Goal: Task Accomplishment & Management: Use online tool/utility

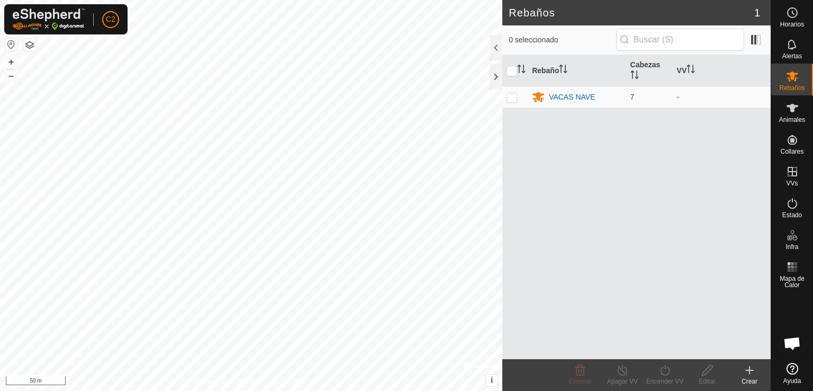
scroll to position [181, 0]
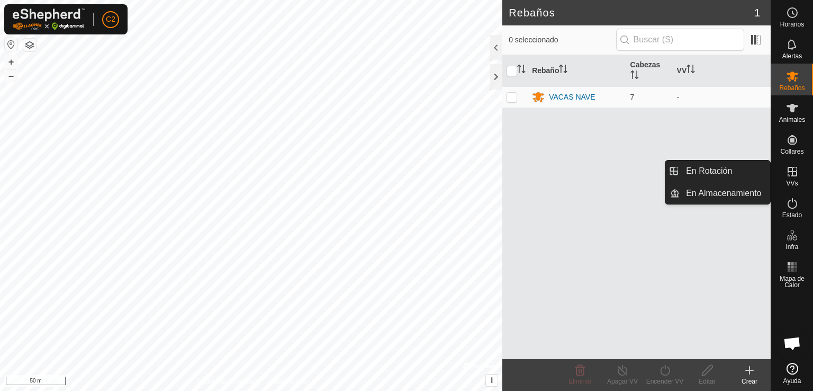
click at [794, 171] on icon at bounding box center [792, 171] width 13 height 13
click at [736, 173] on link "En Rotación" at bounding box center [725, 170] width 91 height 21
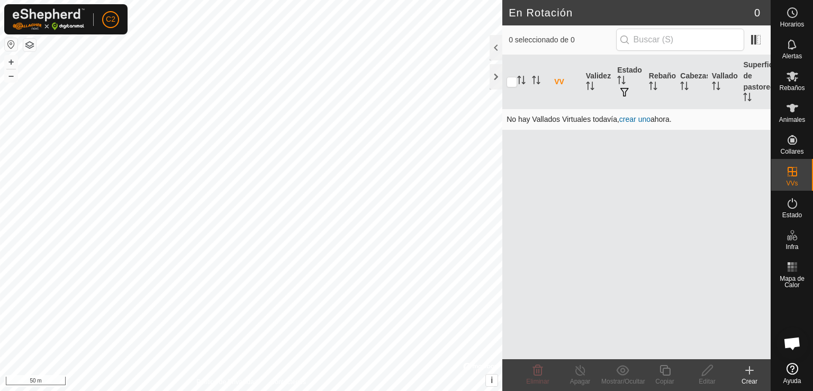
click at [634, 119] on link "crear uno" at bounding box center [635, 119] width 31 height 8
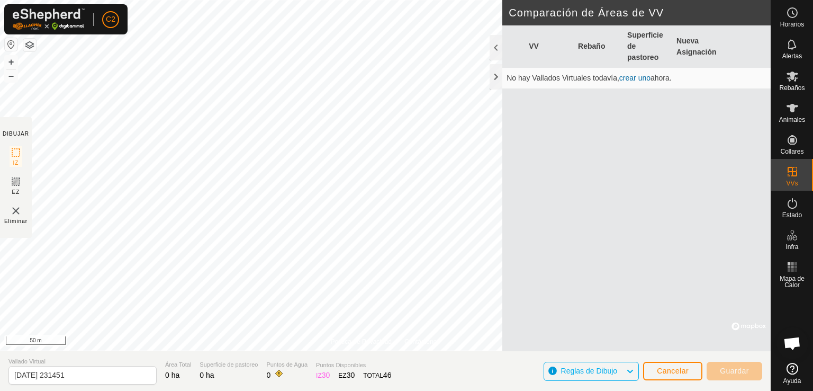
click at [606, 238] on div "VV Rebaño Superficie de pastoreo Nueva Asignación No hay Vallados Virtuales tod…" at bounding box center [637, 188] width 269 height 326
click at [19, 156] on rect at bounding box center [16, 152] width 8 height 8
click at [16, 181] on icon at bounding box center [16, 181] width 6 height 6
click at [15, 209] on img at bounding box center [16, 210] width 13 height 13
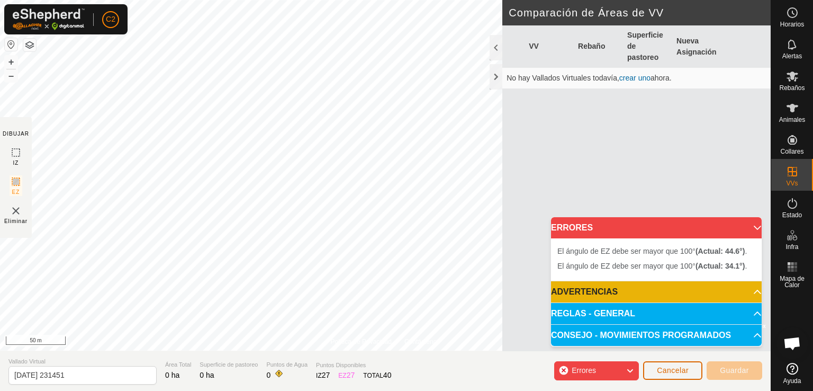
click at [650, 368] on button "Cancelar" at bounding box center [672, 370] width 59 height 19
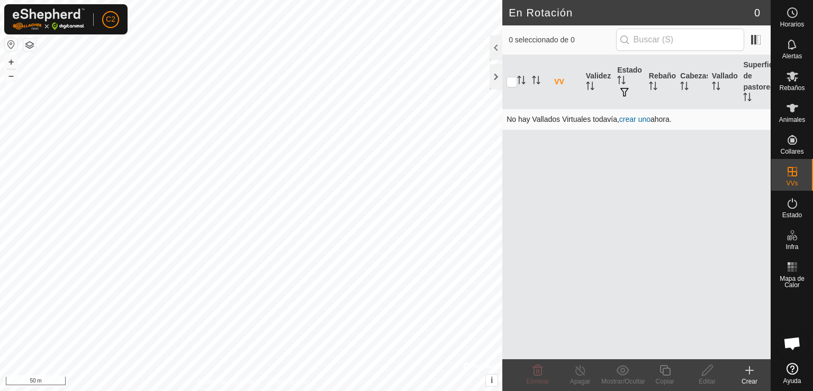
click at [631, 118] on link "crear uno" at bounding box center [635, 119] width 31 height 8
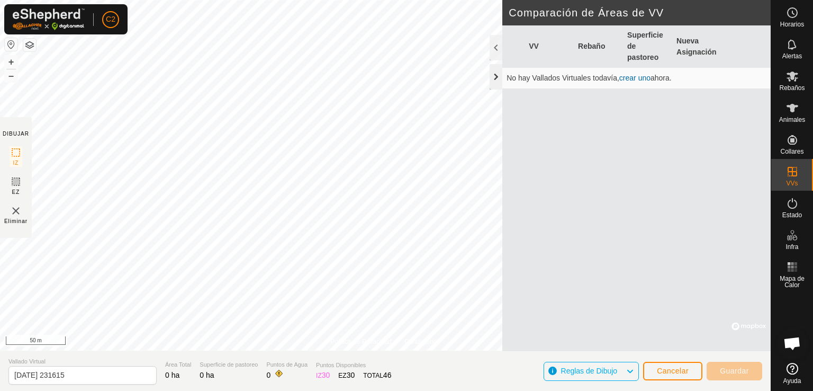
click at [498, 77] on div at bounding box center [496, 76] width 13 height 25
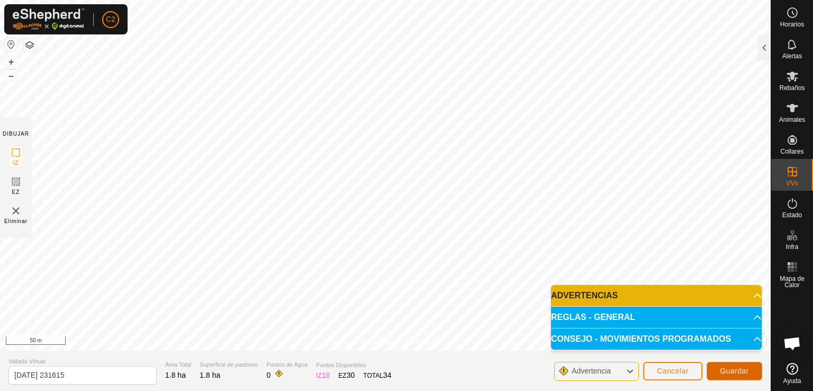
click at [737, 368] on span "Guardar" at bounding box center [734, 370] width 29 height 8
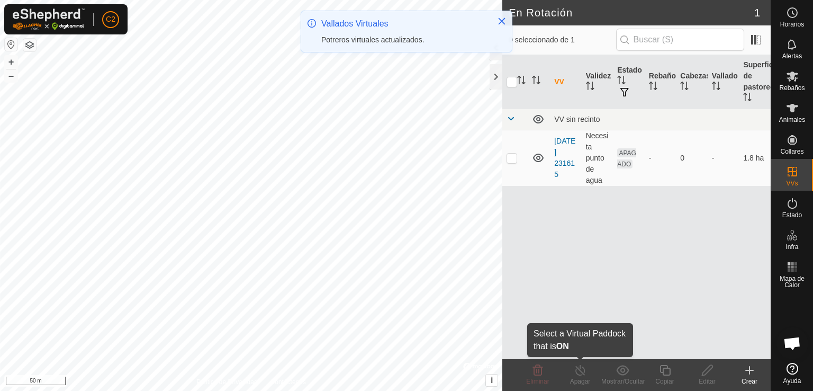
click at [578, 381] on div "Apagar" at bounding box center [580, 382] width 42 height 10
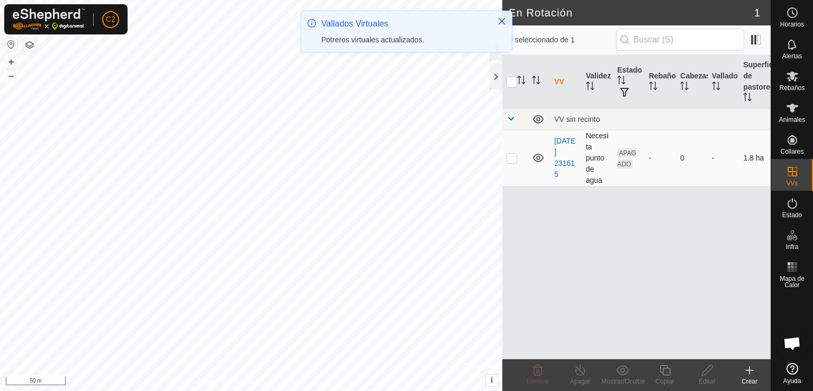
click at [514, 159] on p-checkbox at bounding box center [512, 158] width 11 height 8
checkbox input "true"
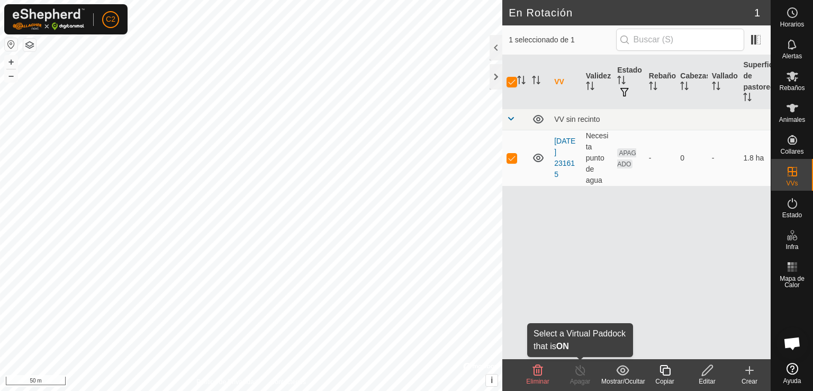
click at [580, 372] on icon at bounding box center [580, 370] width 13 height 13
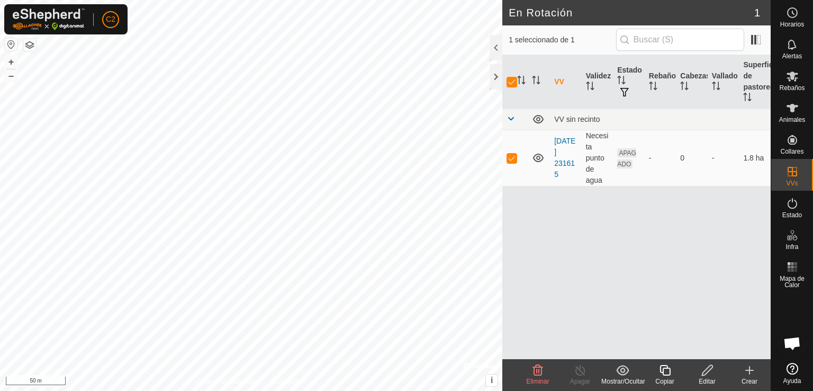
click at [580, 372] on icon at bounding box center [580, 370] width 13 height 13
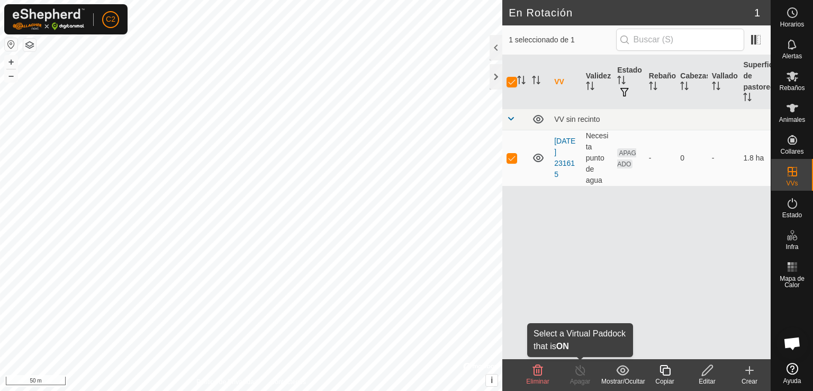
click at [575, 378] on div "Apagar" at bounding box center [580, 382] width 42 height 10
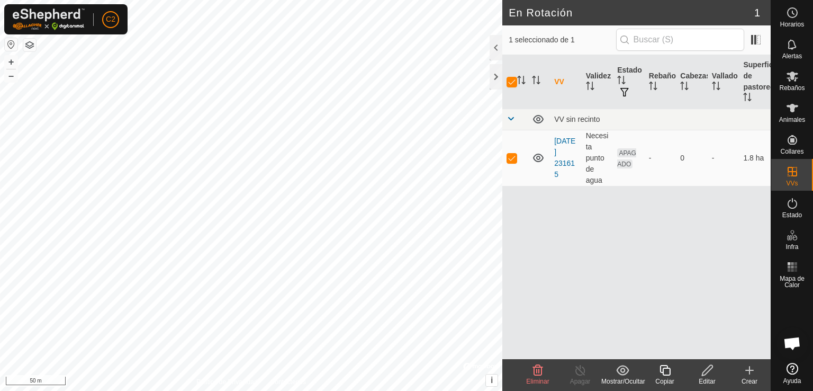
click at [575, 378] on div "Apagar" at bounding box center [580, 382] width 42 height 10
click at [579, 369] on line at bounding box center [580, 370] width 8 height 8
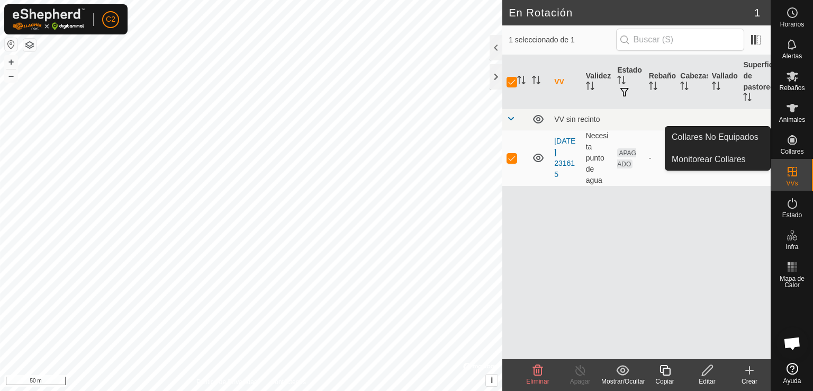
click at [798, 140] on icon at bounding box center [792, 139] width 13 height 13
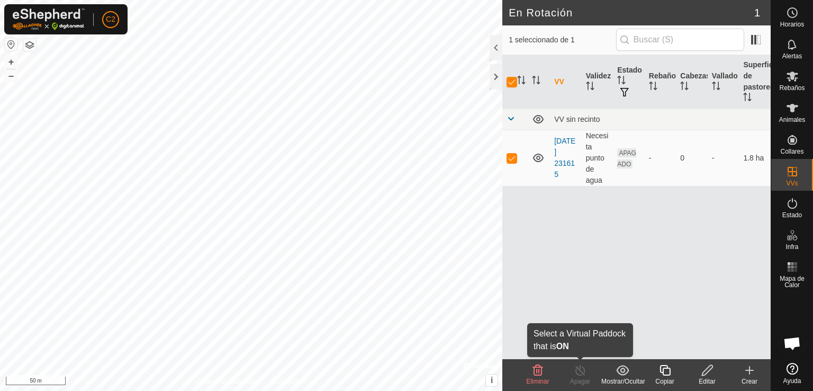
click at [576, 378] on div "Apagar" at bounding box center [580, 382] width 42 height 10
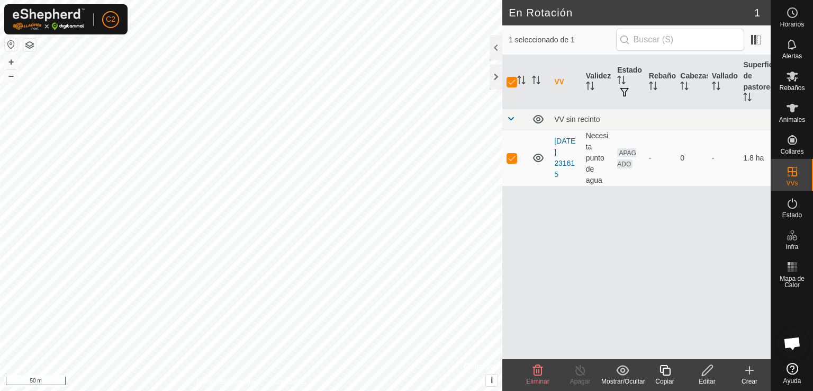
click at [576, 378] on div "Apagar" at bounding box center [580, 382] width 42 height 10
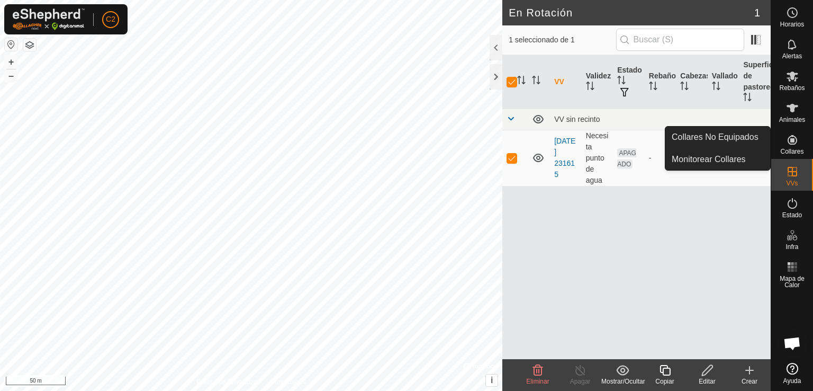
click at [792, 140] on icon at bounding box center [793, 140] width 10 height 10
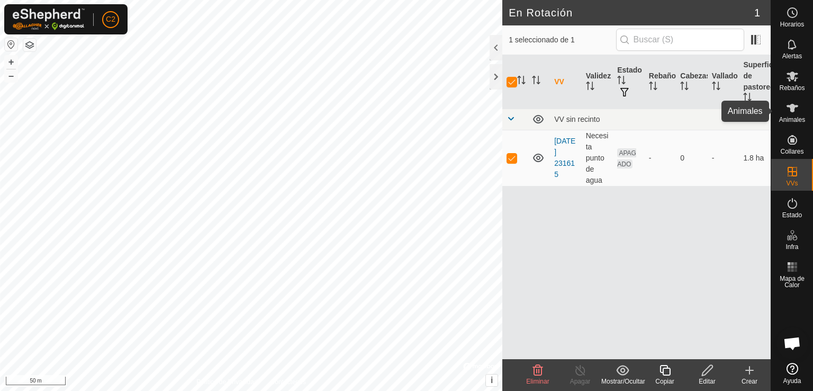
click at [791, 102] on icon at bounding box center [792, 108] width 13 height 13
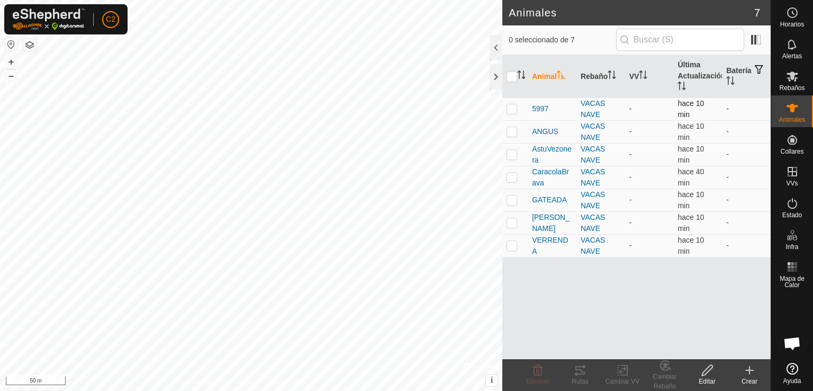
click at [508, 109] on p-checkbox at bounding box center [512, 108] width 11 height 8
checkbox input "true"
click at [508, 128] on p-checkbox at bounding box center [512, 131] width 11 height 8
checkbox input "true"
drag, startPoint x: 513, startPoint y: 157, endPoint x: 513, endPoint y: 164, distance: 6.9
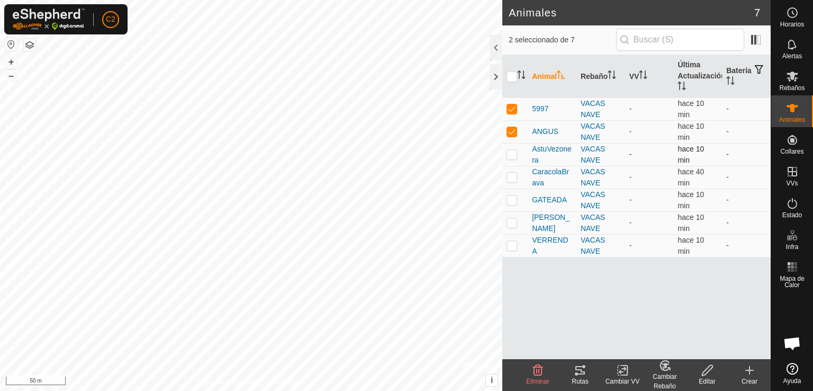
click at [513, 160] on td at bounding box center [515, 154] width 25 height 23
checkbox input "true"
click at [511, 174] on p-checkbox at bounding box center [512, 177] width 11 height 8
checkbox input "true"
click at [511, 200] on p-checkbox at bounding box center [512, 199] width 11 height 8
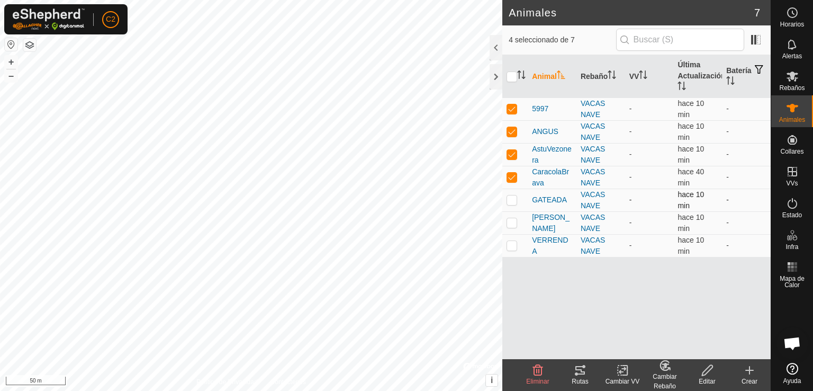
checkbox input "true"
click at [511, 218] on p-checkbox at bounding box center [512, 222] width 11 height 8
checkbox input "true"
click at [513, 248] on p-checkbox at bounding box center [512, 245] width 11 height 8
checkbox input "true"
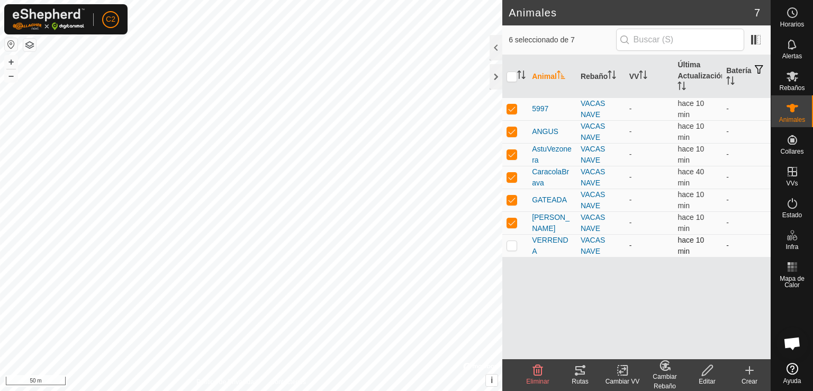
checkbox input "true"
click at [764, 33] on span at bounding box center [756, 39] width 17 height 17
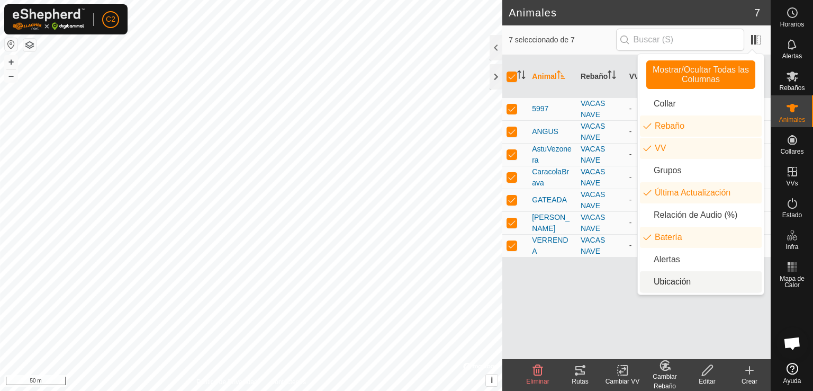
click at [591, 297] on div "Animal Rebaño VV Última Actualización Batería 5997 VACAS NAVE - hace 10 min - A…" at bounding box center [637, 207] width 269 height 304
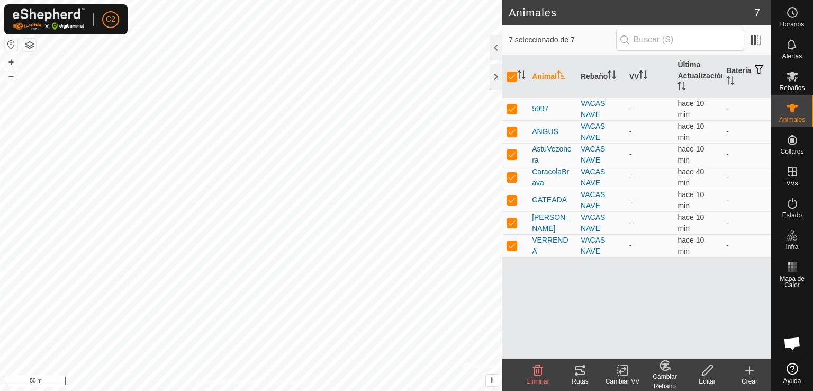
click at [577, 375] on icon at bounding box center [580, 370] width 13 height 13
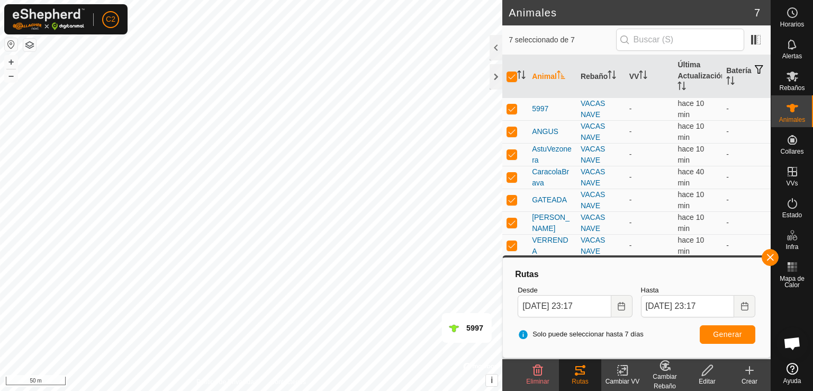
click at [597, 378] on div "Rutas" at bounding box center [580, 382] width 42 height 10
click at [771, 256] on button "button" at bounding box center [770, 257] width 17 height 17
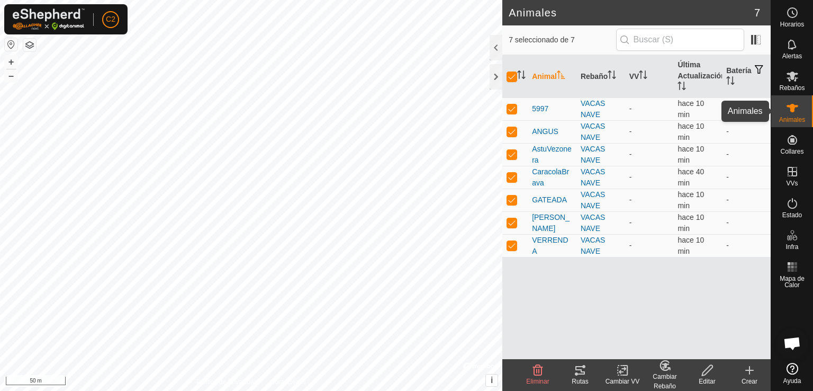
click at [790, 104] on icon at bounding box center [792, 108] width 13 height 13
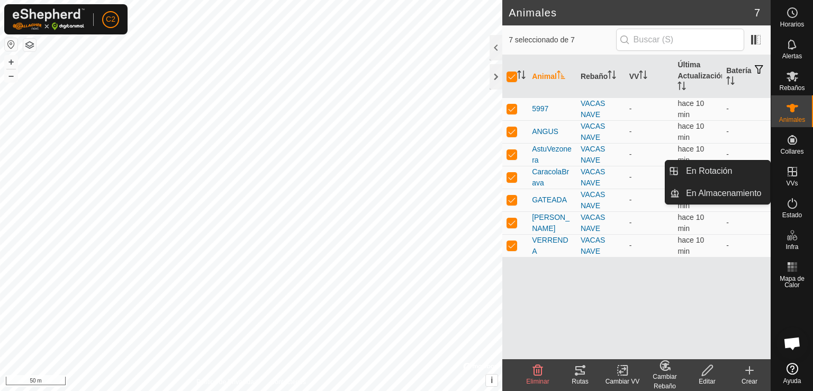
click at [792, 180] on span "VVs" at bounding box center [792, 183] width 12 height 6
click at [732, 174] on link "En Rotación" at bounding box center [725, 170] width 91 height 21
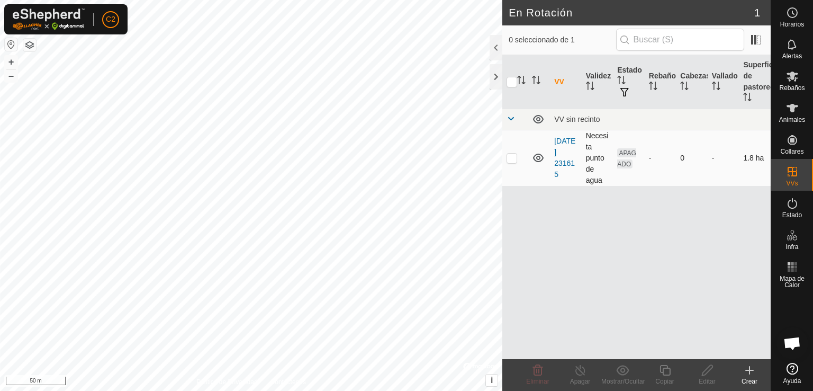
click at [515, 156] on p-checkbox at bounding box center [512, 158] width 11 height 8
checkbox input "true"
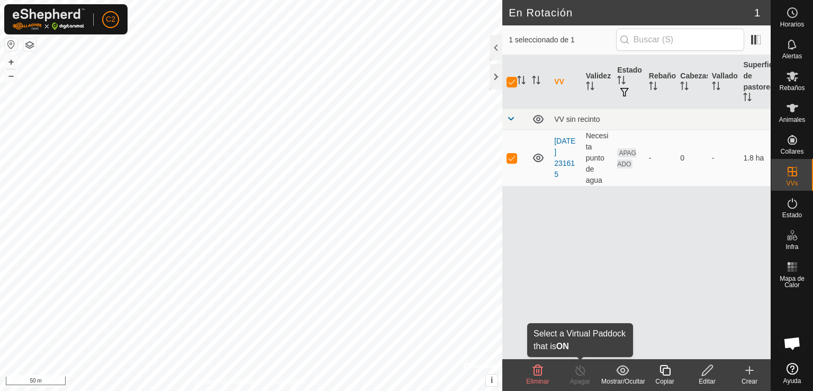
click at [580, 366] on icon at bounding box center [581, 370] width 10 height 11
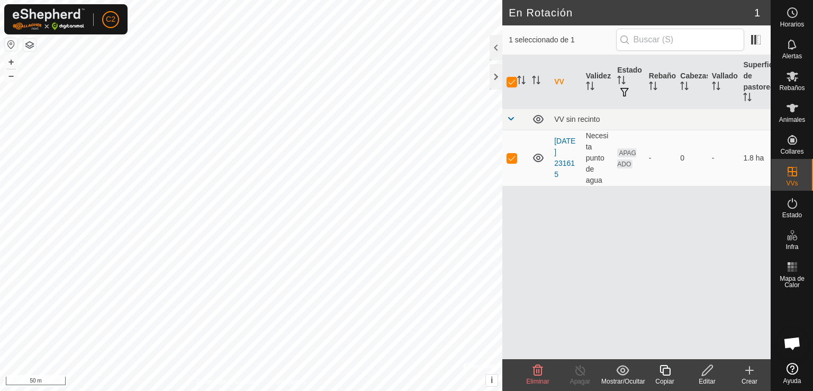
click at [580, 366] on icon at bounding box center [581, 370] width 10 height 11
click at [755, 42] on span at bounding box center [756, 39] width 17 height 17
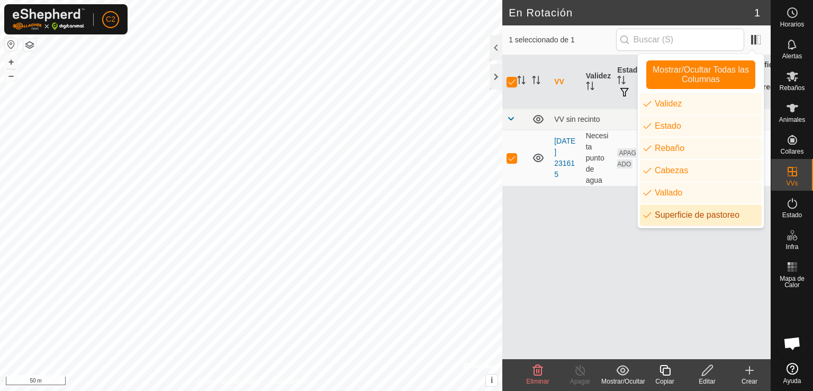
click at [629, 248] on div "VV Validez Estado Rebaño Cabezas Vallado Superficie de pastoreo VV sin recinto …" at bounding box center [637, 207] width 269 height 304
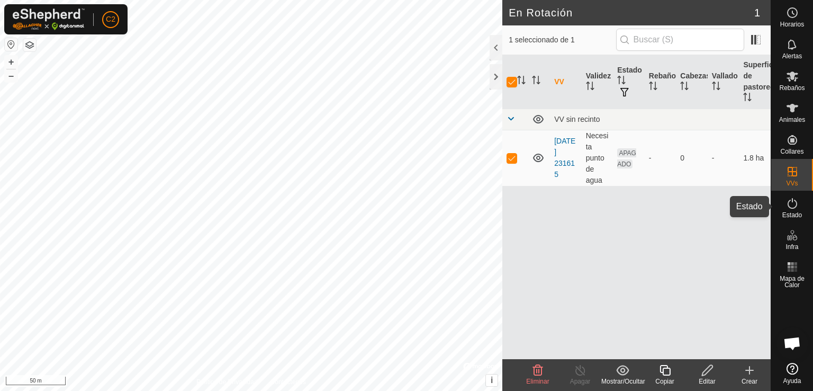
click at [800, 202] on es-activation-svg-icon at bounding box center [792, 203] width 19 height 17
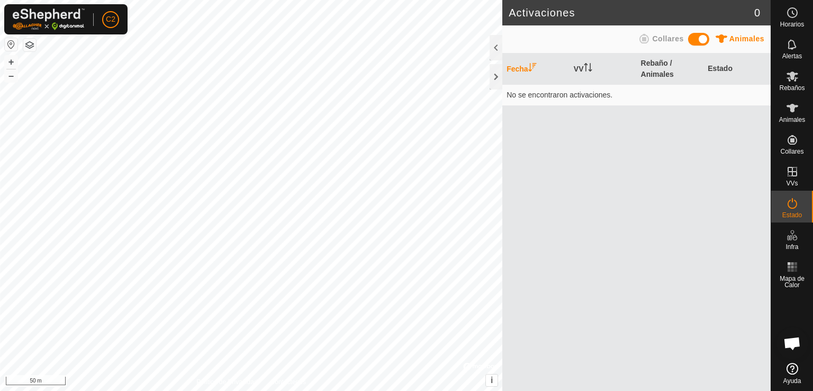
click at [699, 42] on span at bounding box center [699, 39] width 21 height 13
click at [700, 40] on span at bounding box center [699, 39] width 21 height 13
click at [695, 39] on span at bounding box center [699, 39] width 21 height 13
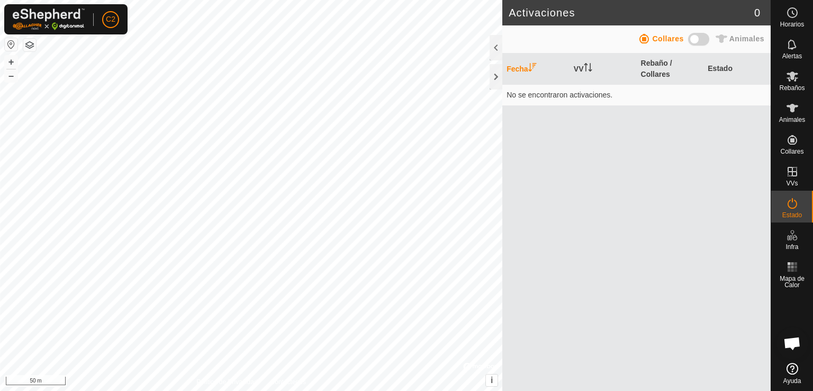
click at [695, 39] on span at bounding box center [699, 39] width 21 height 13
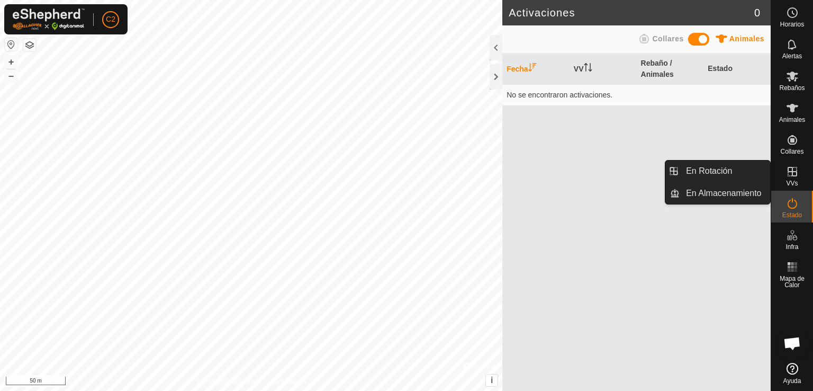
click at [794, 180] on span "VVs" at bounding box center [792, 183] width 12 height 6
click at [793, 171] on icon at bounding box center [793, 172] width 10 height 10
click at [739, 176] on link "En Rotación" at bounding box center [725, 170] width 91 height 21
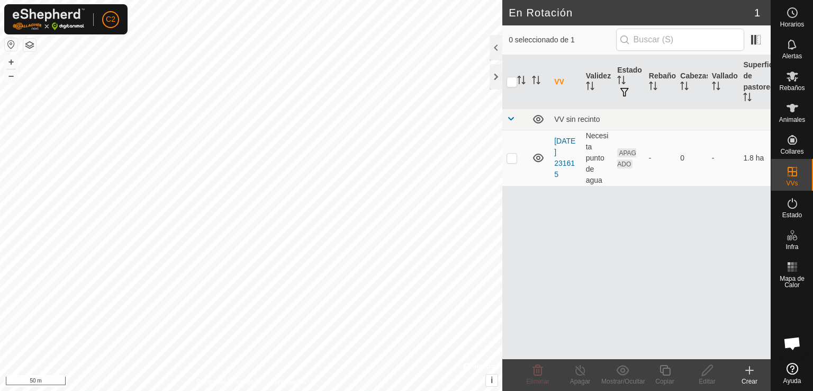
click at [749, 370] on icon at bounding box center [749, 370] width 7 height 0
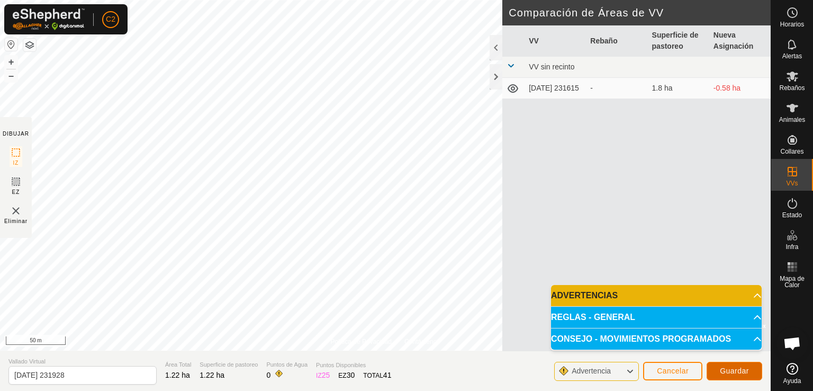
click at [739, 371] on span "Guardar" at bounding box center [734, 370] width 29 height 8
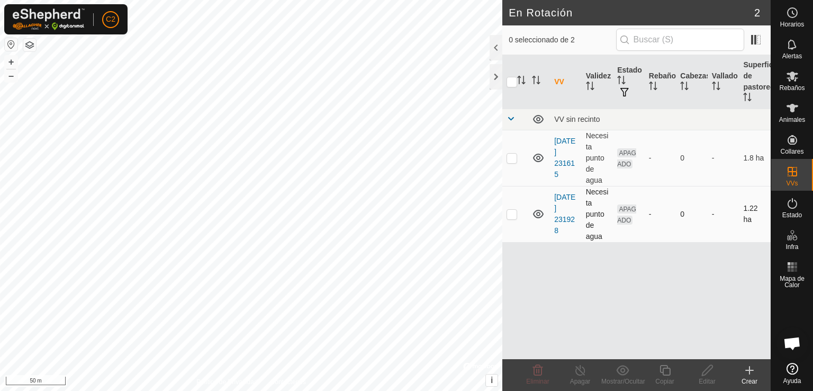
click at [515, 211] on p-checkbox at bounding box center [512, 214] width 11 height 8
checkbox input "true"
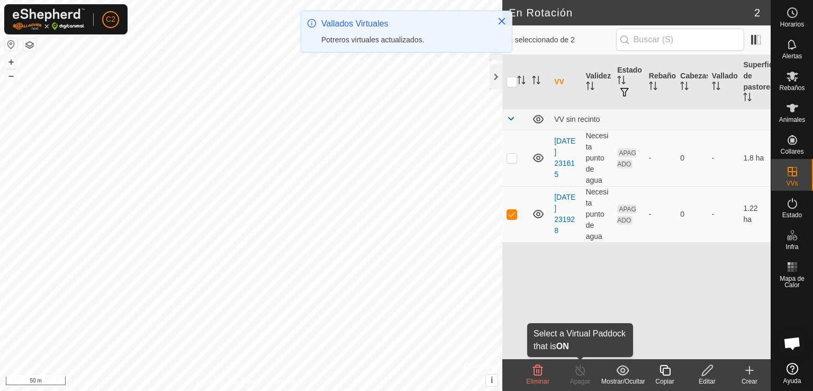
click at [583, 379] on div "Apagar" at bounding box center [580, 382] width 42 height 10
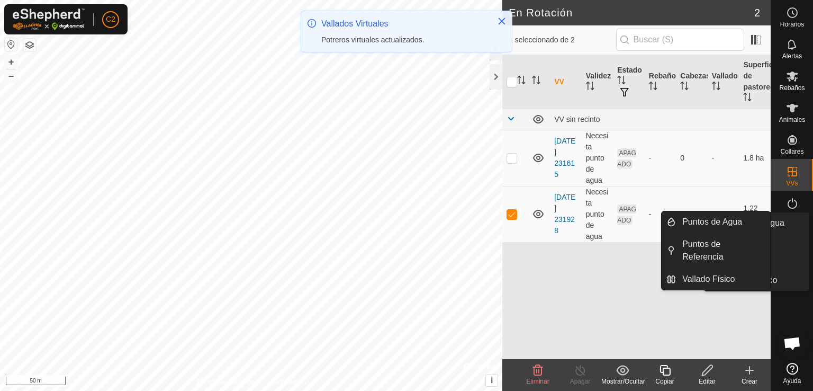
click at [797, 221] on div "Estado" at bounding box center [793, 207] width 42 height 32
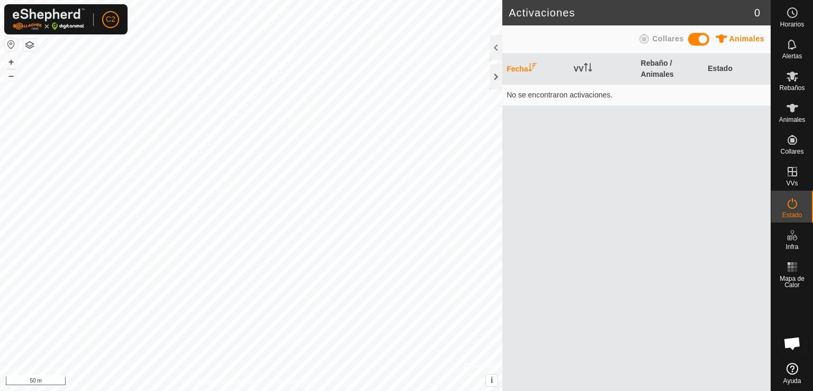
click at [694, 37] on span at bounding box center [699, 39] width 21 height 13
click at [525, 64] on th "Fecha" at bounding box center [536, 68] width 67 height 31
click at [498, 48] on div at bounding box center [496, 47] width 13 height 25
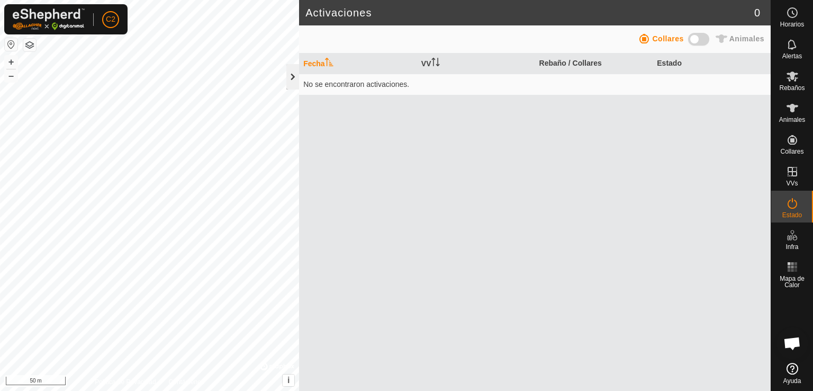
click at [293, 83] on div at bounding box center [293, 76] width 13 height 25
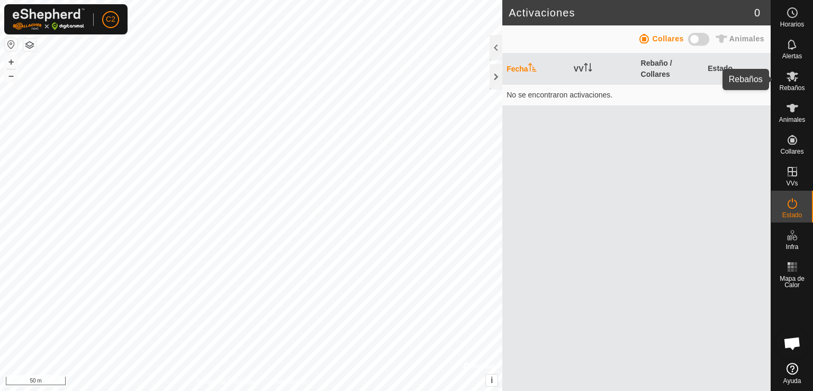
click at [792, 75] on icon at bounding box center [793, 76] width 12 height 10
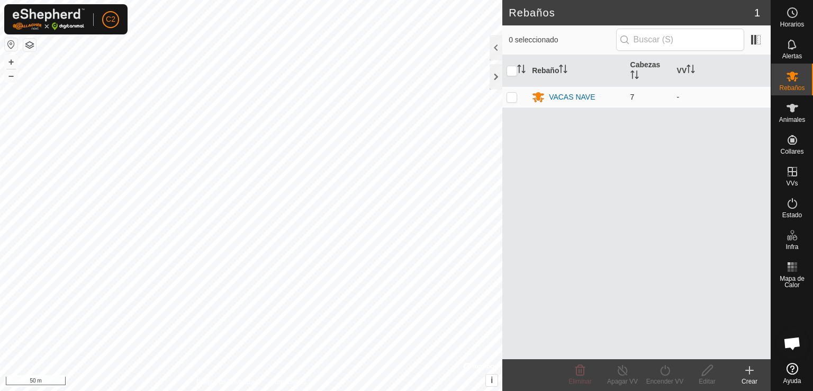
click at [514, 97] on p-checkbox at bounding box center [512, 97] width 11 height 8
checkbox input "true"
click at [666, 379] on div "Encender VV" at bounding box center [665, 382] width 42 height 10
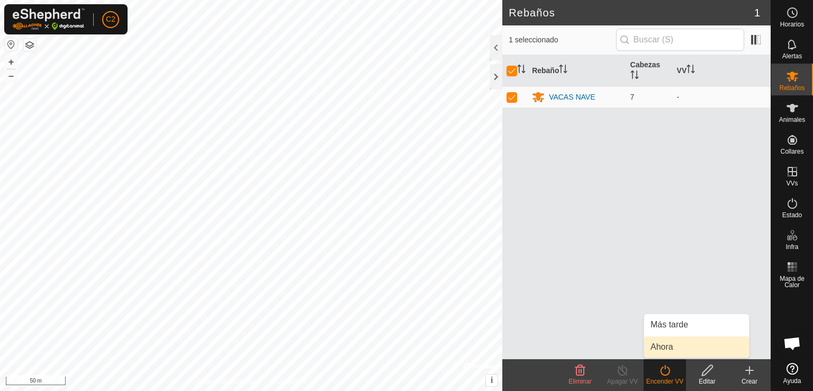
click at [668, 339] on link "Ahora" at bounding box center [697, 346] width 105 height 21
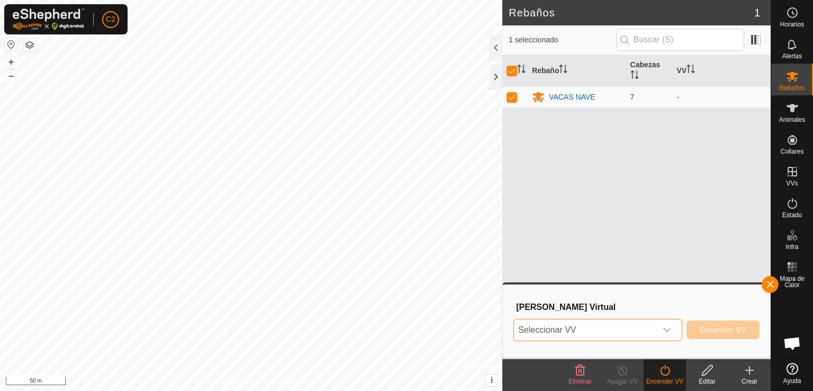
click at [651, 328] on span "Seleccionar VV" at bounding box center [585, 329] width 142 height 21
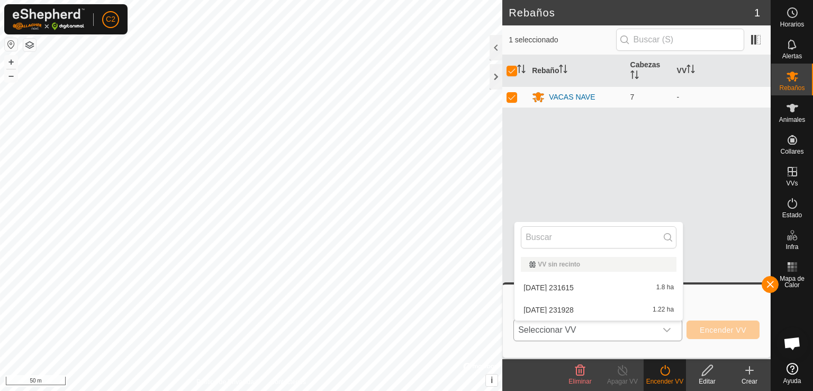
click at [637, 314] on li "[DATE] 231928 1.22 ha" at bounding box center [599, 309] width 168 height 21
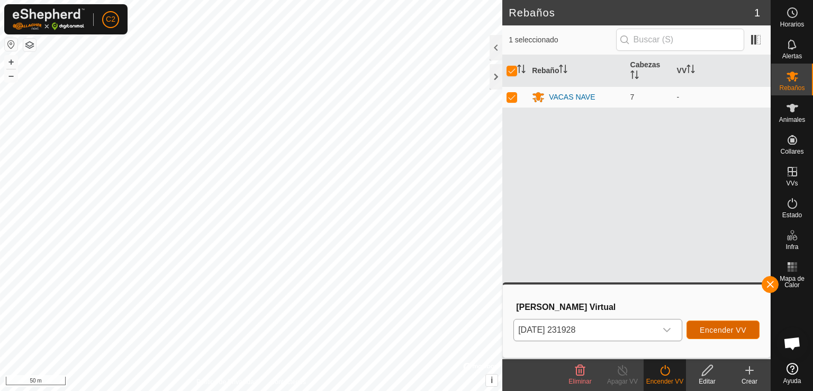
click at [705, 332] on span "Encender VV" at bounding box center [723, 330] width 47 height 8
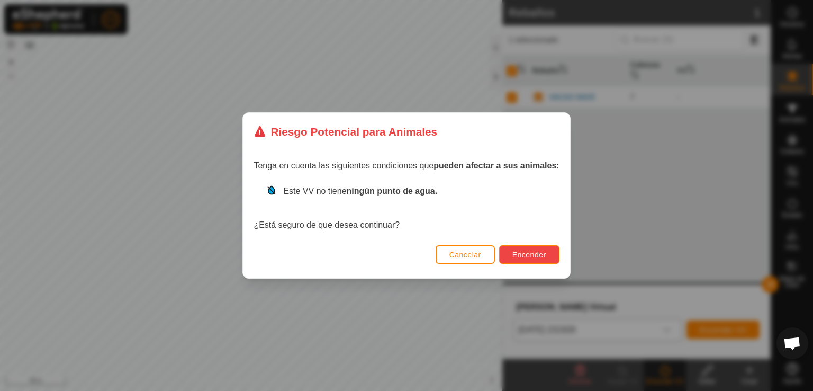
click at [527, 253] on span "Encender" at bounding box center [530, 255] width 34 height 8
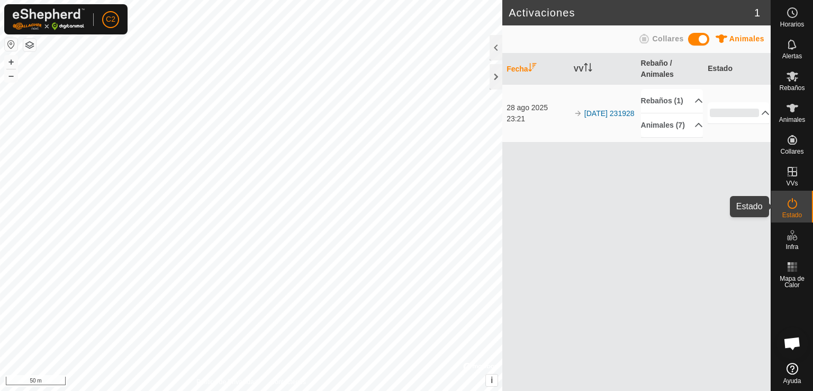
click at [797, 205] on icon at bounding box center [792, 203] width 13 height 13
click at [788, 83] on es-mob-svg-icon at bounding box center [792, 76] width 19 height 17
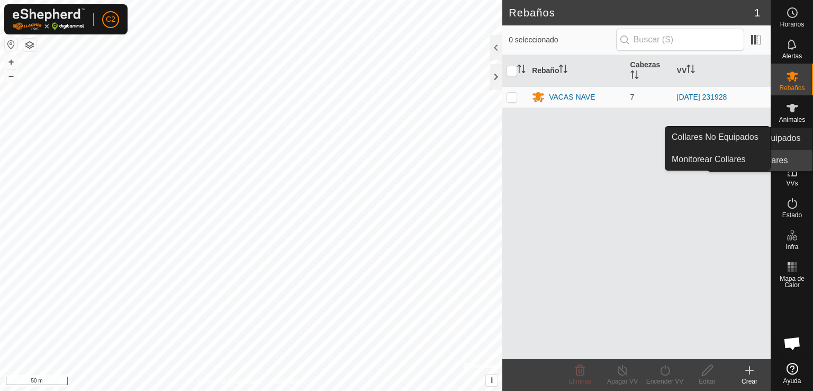
click at [790, 158] on link "Monitorear Collares" at bounding box center [760, 160] width 105 height 21
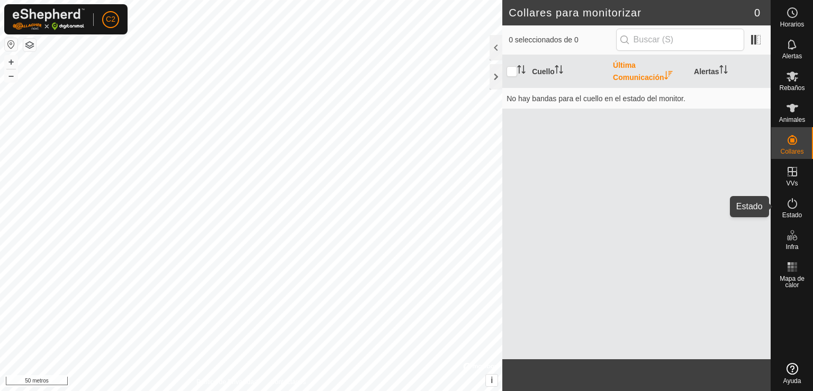
click at [800, 214] on font "Estado" at bounding box center [793, 214] width 20 height 7
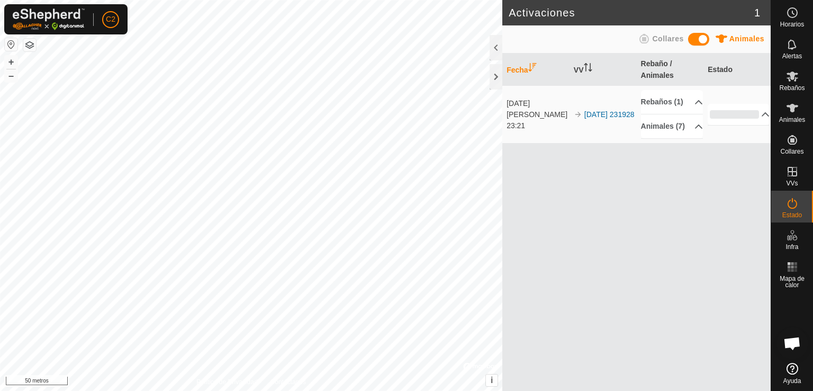
scroll to position [181, 0]
click at [537, 116] on font "28 de agosto de 2025" at bounding box center [537, 109] width 61 height 20
click at [598, 119] on font "[DATE] 231928" at bounding box center [610, 114] width 50 height 8
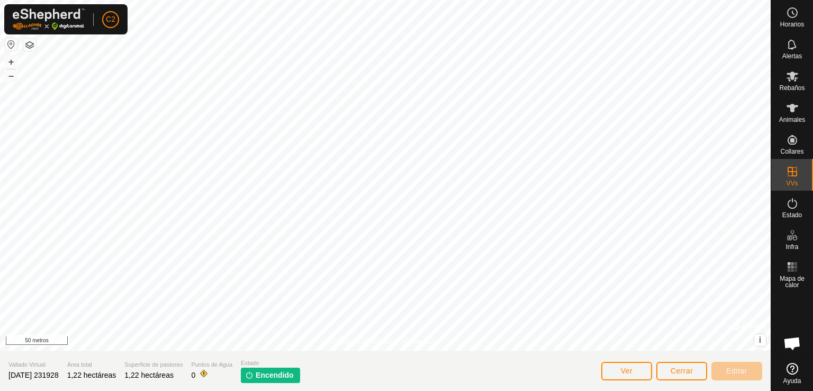
click at [294, 372] on font "Encendido" at bounding box center [275, 375] width 38 height 8
click at [639, 371] on button "Ver" at bounding box center [627, 371] width 51 height 19
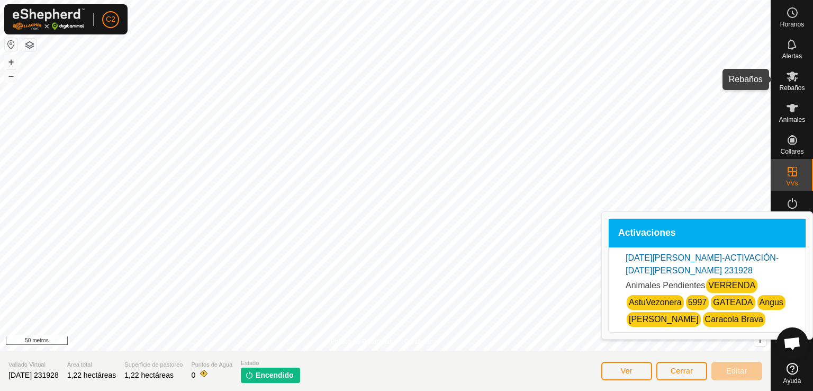
click at [789, 70] on icon at bounding box center [792, 76] width 13 height 13
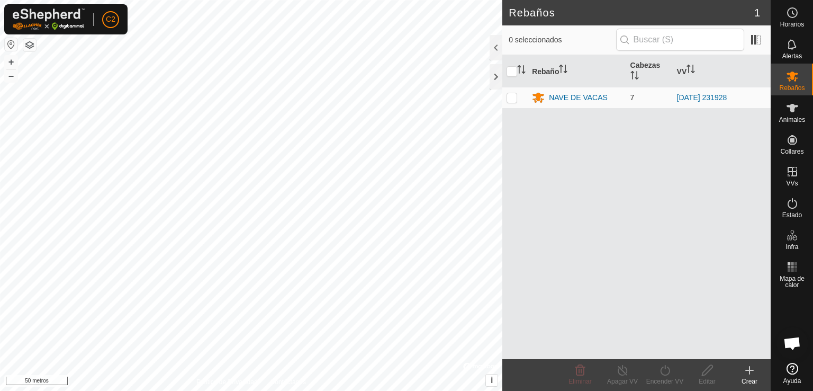
click at [505, 99] on td at bounding box center [515, 97] width 25 height 21
checkbox input "true"
click at [619, 371] on icon at bounding box center [622, 370] width 13 height 13
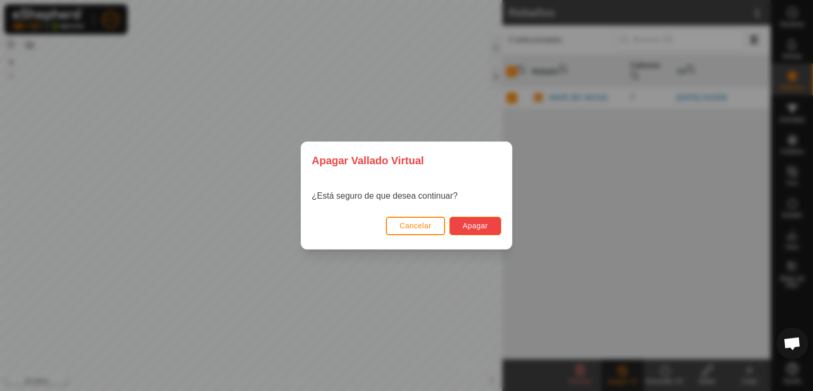
click at [475, 229] on span "Apagar" at bounding box center [475, 225] width 25 height 8
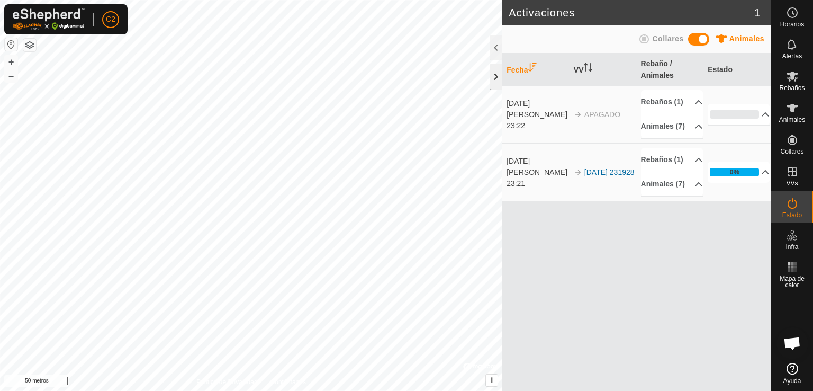
click at [499, 70] on div at bounding box center [496, 76] width 13 height 25
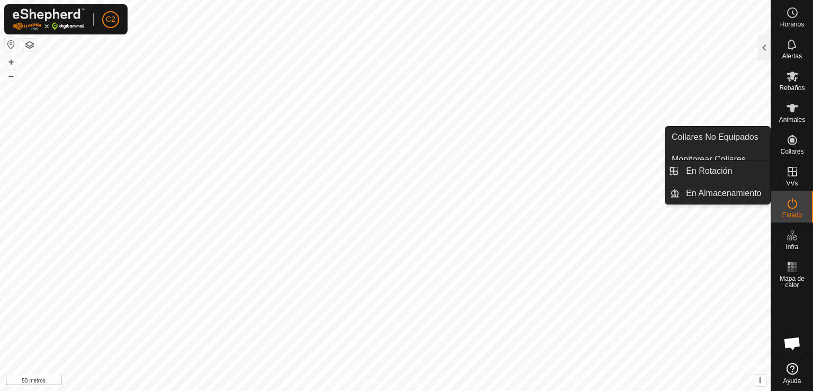
click at [794, 171] on icon at bounding box center [792, 171] width 13 height 13
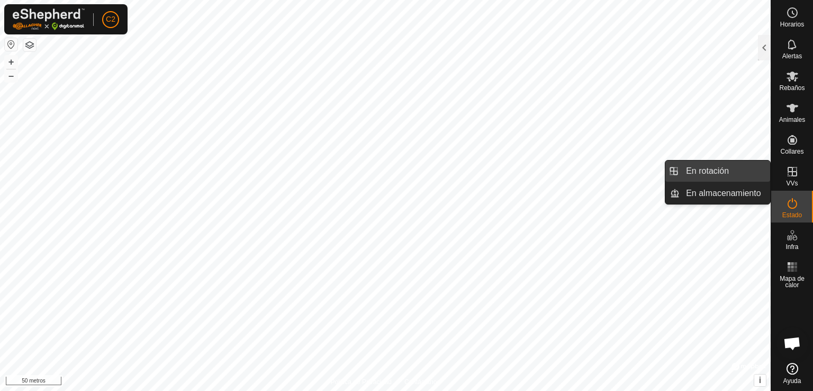
click at [749, 176] on link "En rotación" at bounding box center [725, 170] width 91 height 21
click at [761, 196] on link "En almacenamiento" at bounding box center [725, 193] width 91 height 21
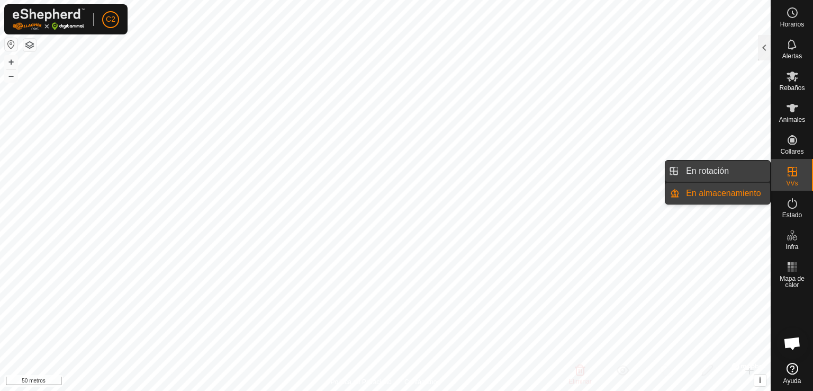
click at [750, 174] on link "En rotación" at bounding box center [725, 170] width 91 height 21
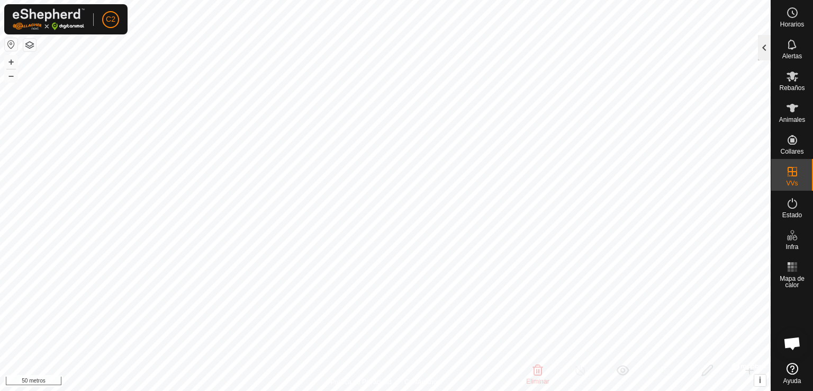
click at [763, 51] on div at bounding box center [764, 47] width 13 height 25
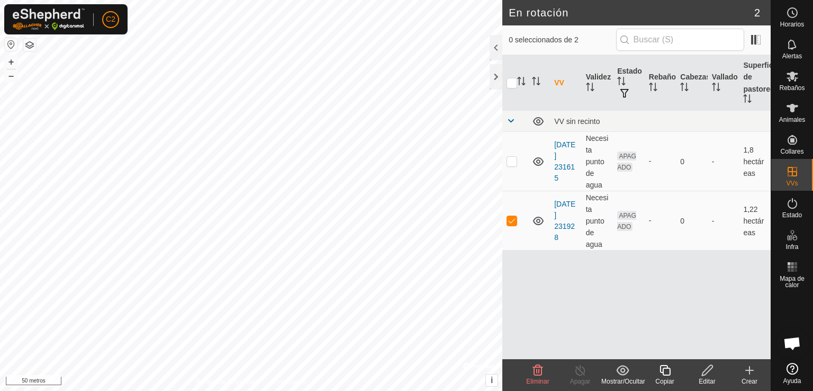
click at [536, 375] on icon at bounding box center [538, 370] width 10 height 11
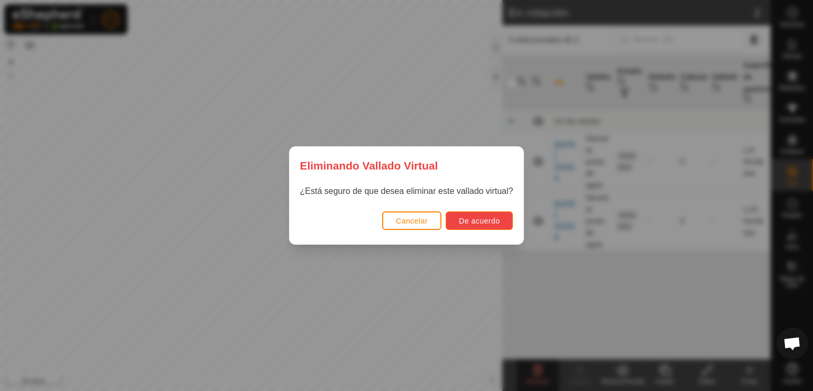
click at [477, 223] on font "De acuerdo" at bounding box center [479, 221] width 41 height 8
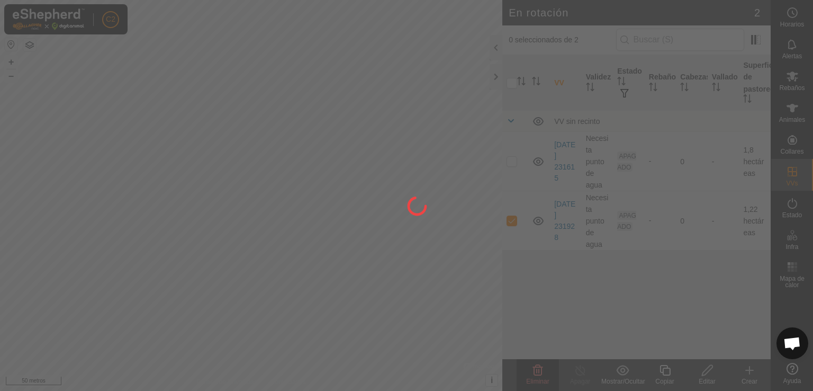
checkbox input "false"
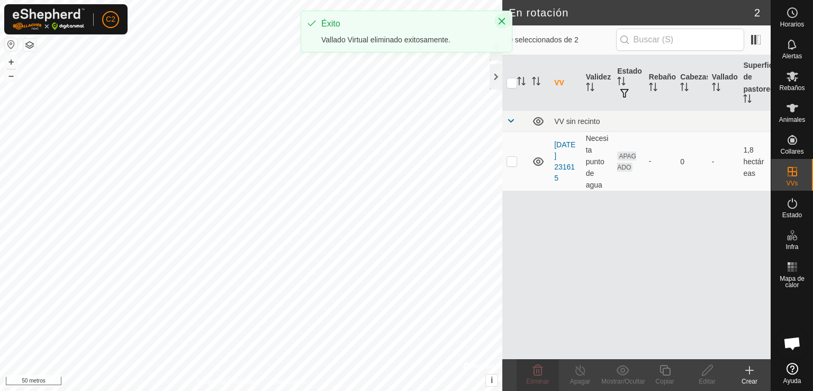
click at [506, 20] on button "Cerca" at bounding box center [502, 21] width 15 height 15
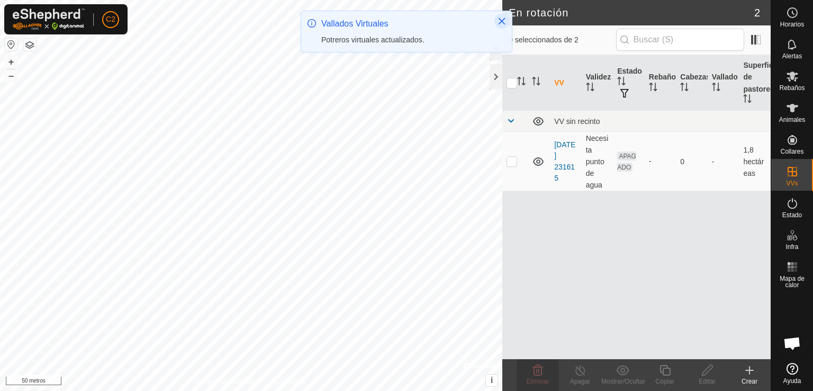
click at [495, 21] on button "Cerca" at bounding box center [502, 21] width 15 height 15
